Goal: Task Accomplishment & Management: Manage account settings

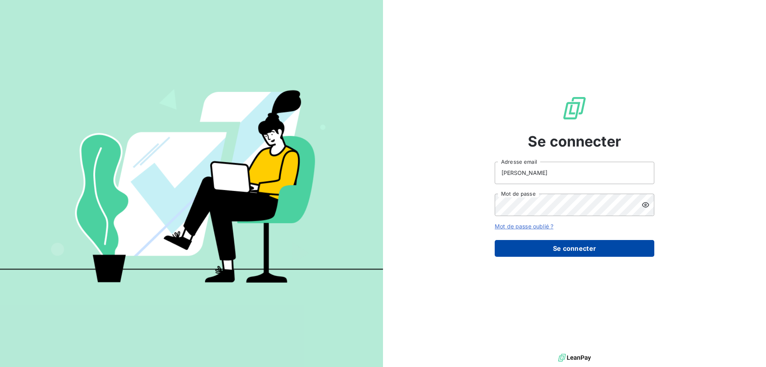
click at [580, 253] on button "Se connecter" at bounding box center [575, 248] width 160 height 17
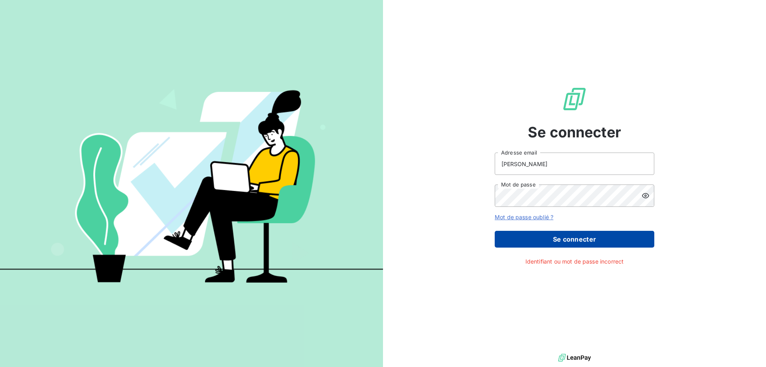
click at [565, 242] on button "Se connecter" at bounding box center [575, 239] width 160 height 17
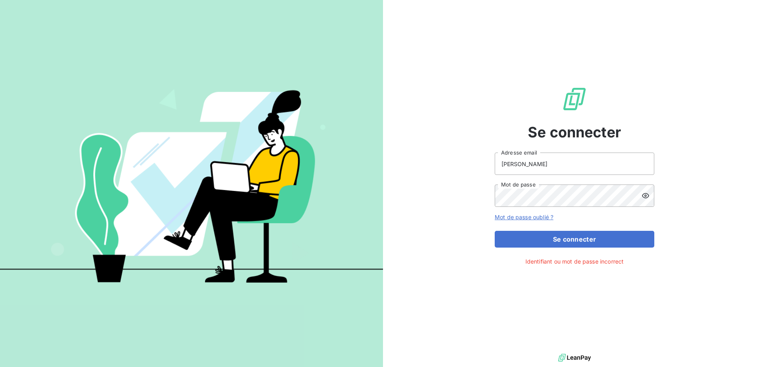
click at [647, 197] on icon at bounding box center [646, 196] width 8 height 8
click at [647, 197] on icon at bounding box center [645, 196] width 7 height 6
click at [580, 162] on input "SANCHEZ" at bounding box center [575, 163] width 160 height 22
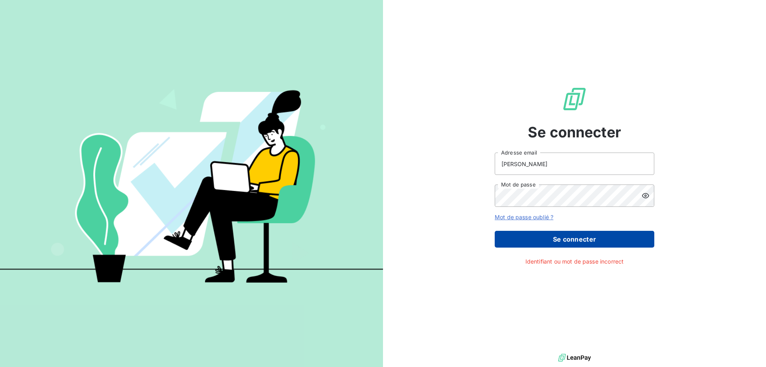
click at [588, 246] on button "Se connecter" at bounding box center [575, 239] width 160 height 17
click at [585, 240] on button "Se connecter" at bounding box center [575, 239] width 160 height 17
click at [585, 239] on button "Se connecter" at bounding box center [575, 239] width 160 height 17
click at [586, 239] on button "Se connecter" at bounding box center [575, 239] width 160 height 17
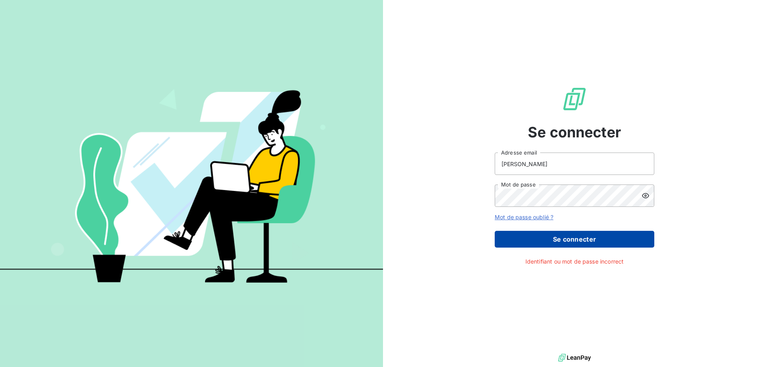
click at [587, 239] on button "Se connecter" at bounding box center [575, 239] width 160 height 17
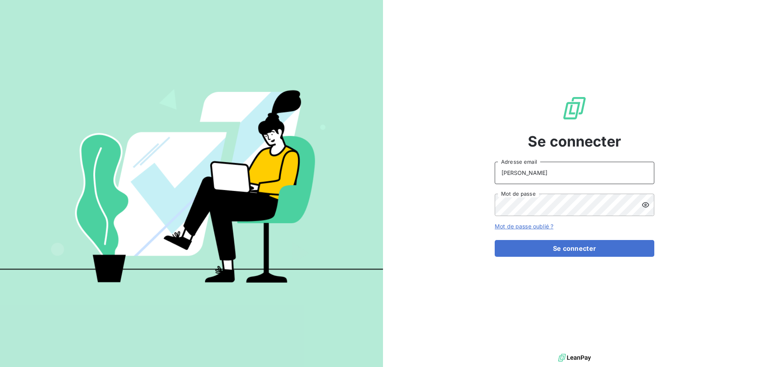
click at [514, 178] on input "SANCHEZ" at bounding box center [575, 173] width 160 height 22
drag, startPoint x: 542, startPoint y: 172, endPoint x: 442, endPoint y: 162, distance: 100.3
click at [442, 162] on div "Se connecter SANCHEZ Adresse email Mot de passe Mot de passe oublié ? Se connec…" at bounding box center [574, 176] width 383 height 352
type input "l.sanchez@odice.cc"
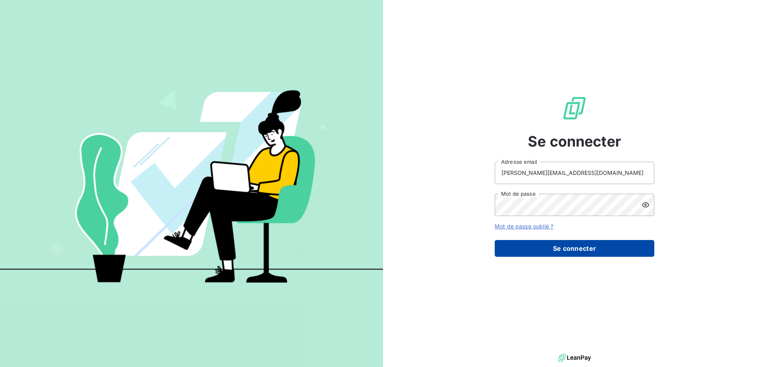
click at [554, 252] on button "Se connecter" at bounding box center [575, 248] width 160 height 17
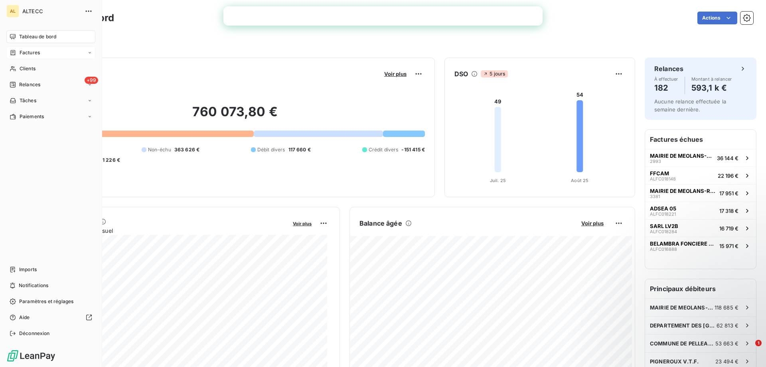
click at [23, 52] on span "Factures" at bounding box center [30, 52] width 20 height 7
